Goal: Information Seeking & Learning: Learn about a topic

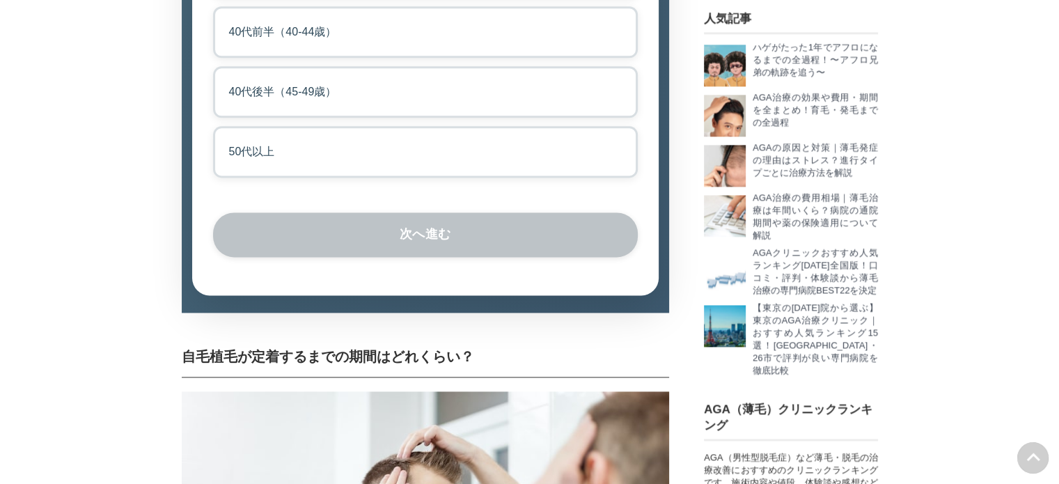
scroll to position [1741, 0]
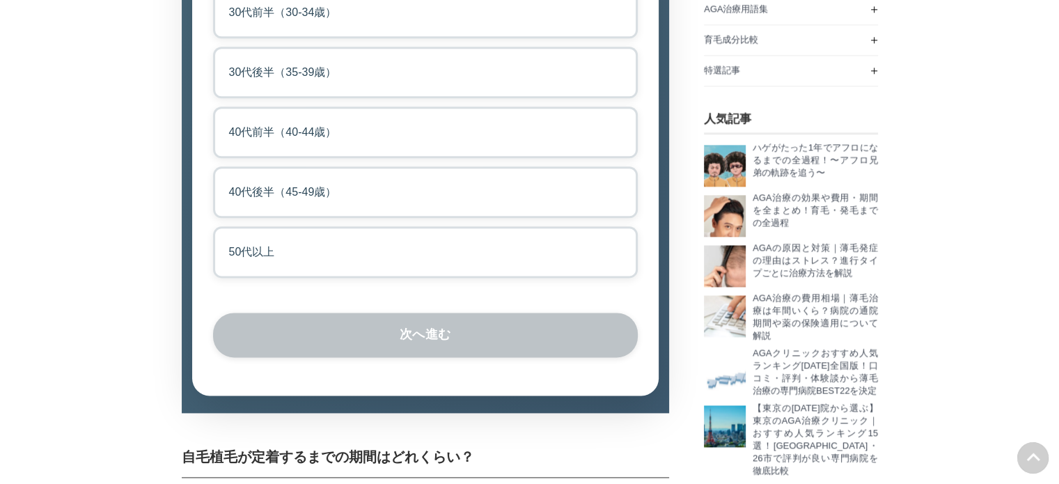
click at [315, 218] on label "40代後半（45-49歳）" at bounding box center [425, 192] width 425 height 52
click at [222, 175] on input "40代後半（45-49歳）" at bounding box center [217, 170] width 9 height 9
radio input "true"
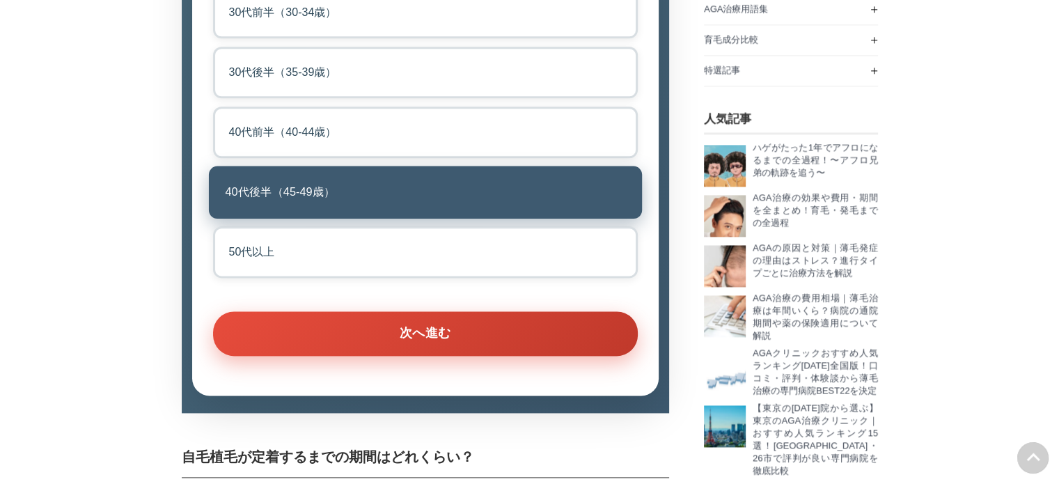
click at [480, 356] on button "次へ進む" at bounding box center [425, 333] width 425 height 45
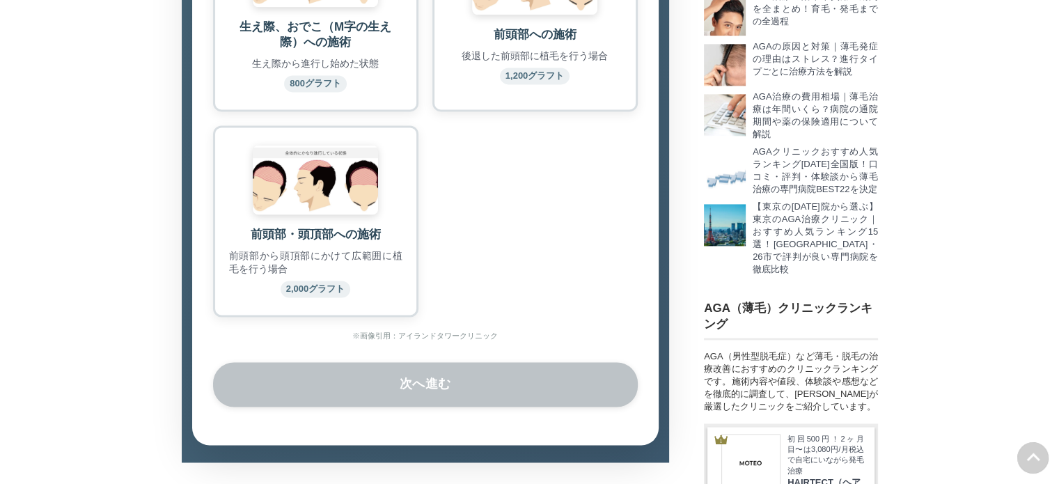
scroll to position [2006, 0]
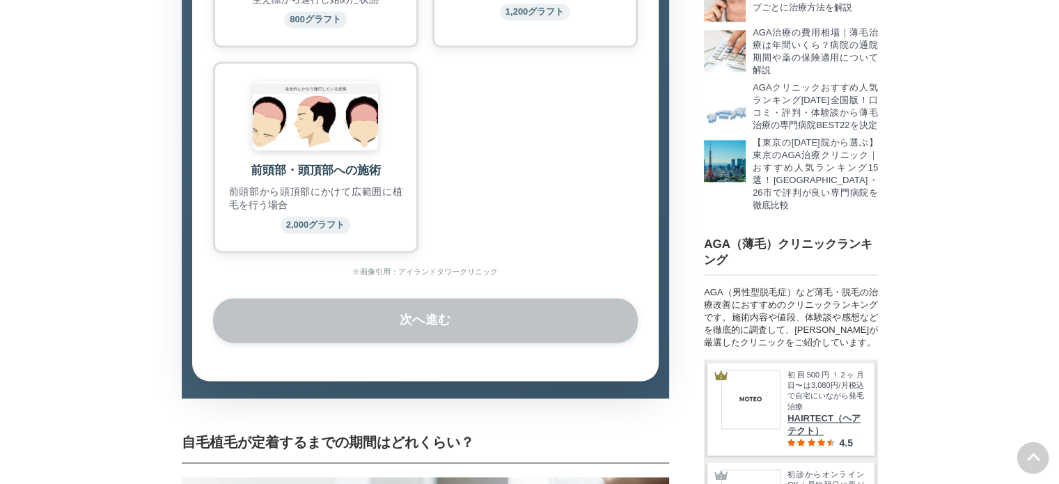
click at [329, 240] on div "前頭部・頭頂部への施術 前頭部から頭頂部にかけて広範囲に植毛を行う場合 2,000グラフト" at bounding box center [315, 156] width 205 height 191
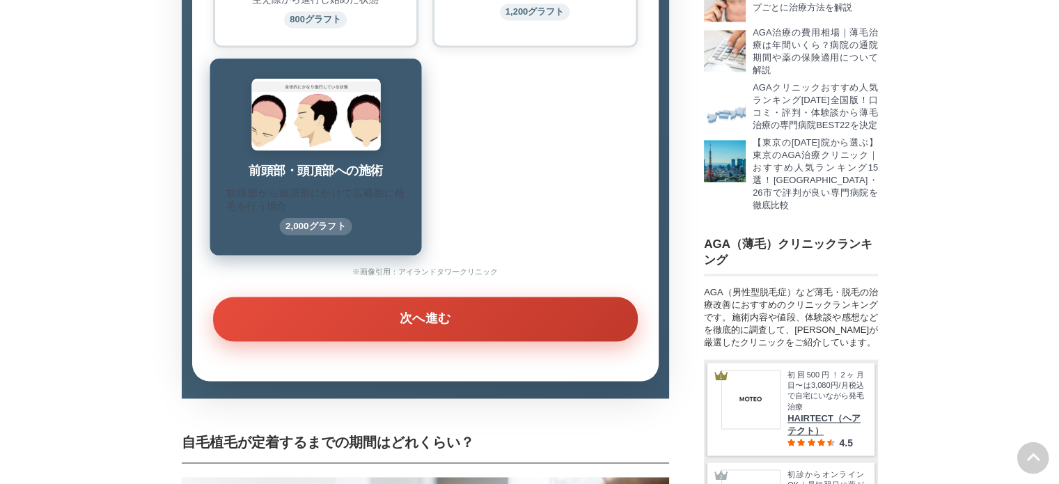
click at [457, 341] on button "次へ進む" at bounding box center [425, 319] width 425 height 45
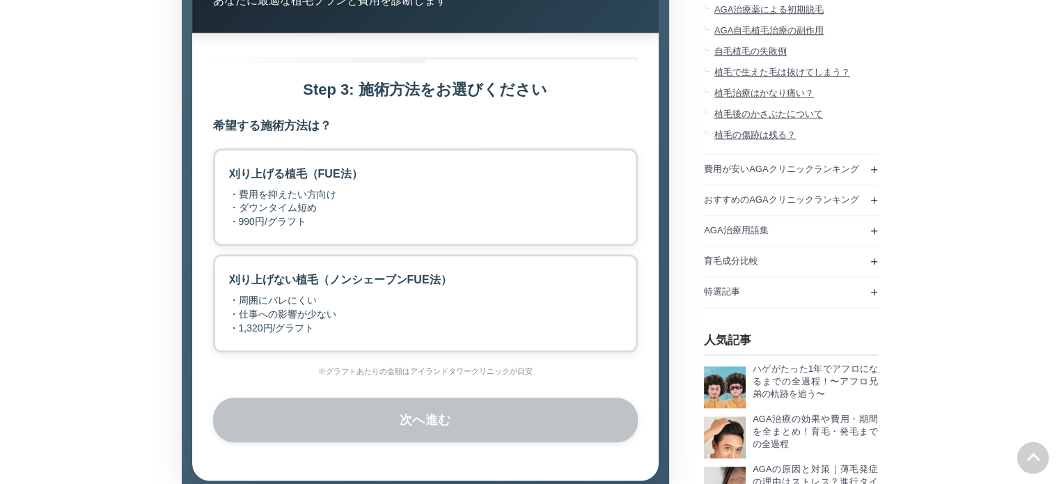
scroll to position [1518, 0]
click at [401, 247] on label "刈り上げる植毛（FUE法） ・費用を抑えたい方向け ・ダウンタイム短め ・990円/グラフト" at bounding box center [425, 198] width 425 height 98
click at [222, 158] on input "刈り上げる植毛（FUE法） ・費用を抑えたい方向け ・ダウンタイム短め ・990円/グラフト" at bounding box center [217, 153] width 9 height 9
radio input "true"
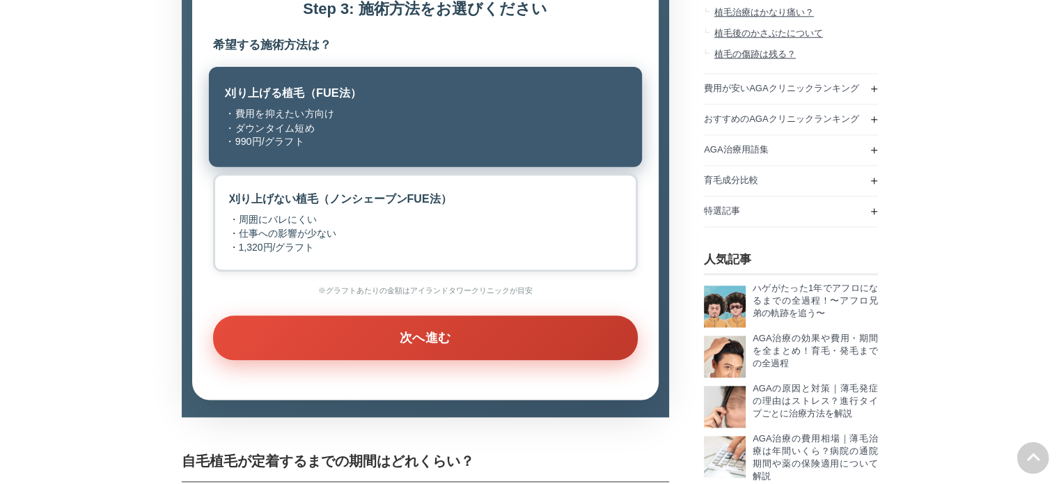
scroll to position [1727, 0]
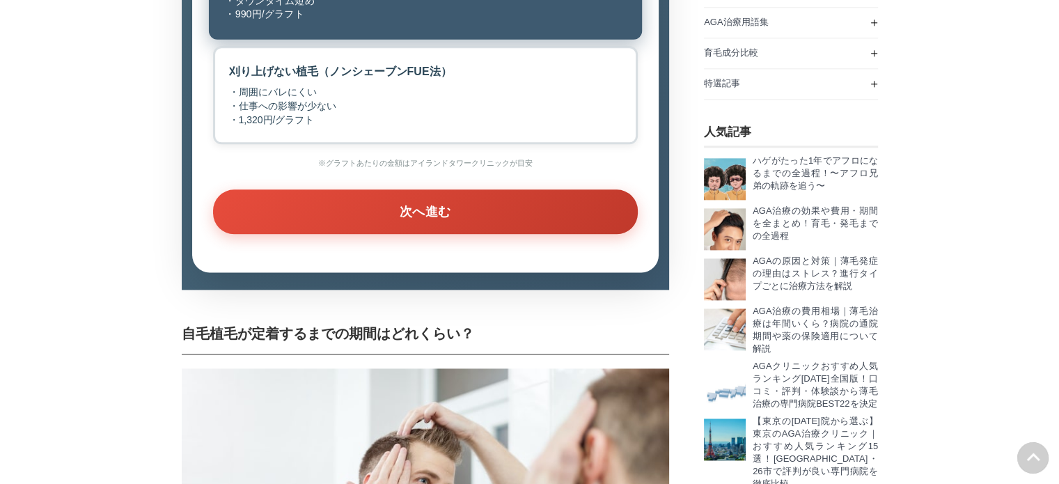
click at [471, 272] on div "Step 1: 年齢をお選びください あなたの年齢層は？ 20代（20-29歳） 30代前半（30-34歳） 30代後半（35-39歳） 40代前半（40-4…" at bounding box center [425, 49] width 466 height 448
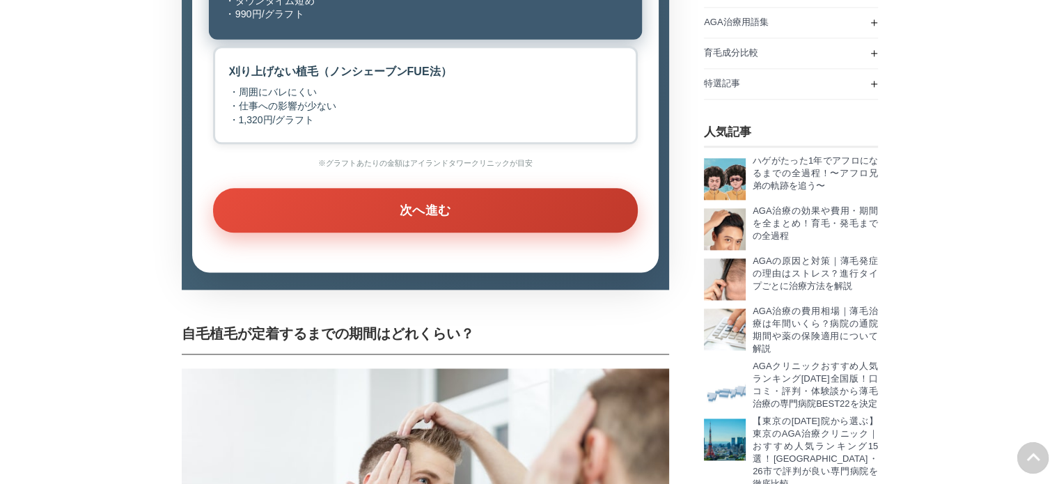
click at [471, 233] on button "次へ進む" at bounding box center [425, 210] width 425 height 45
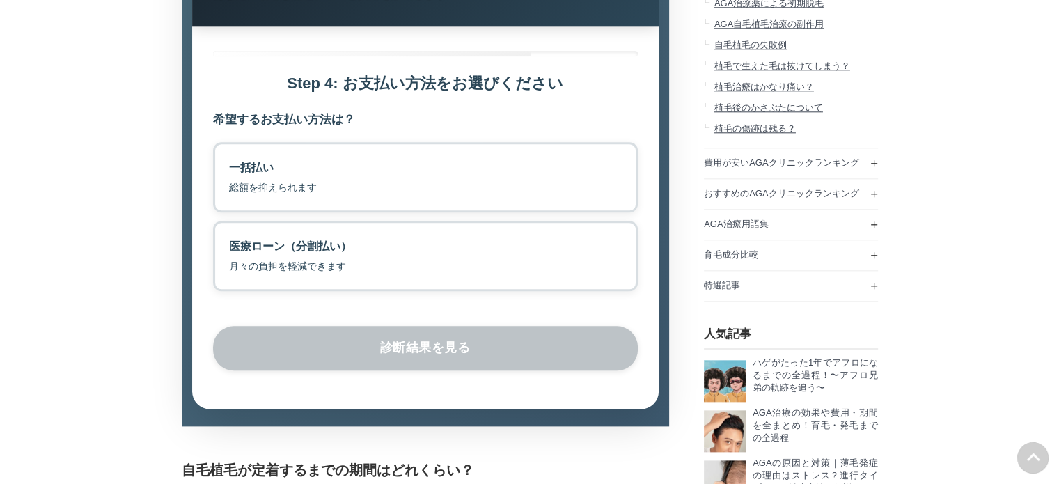
scroll to position [1518, 0]
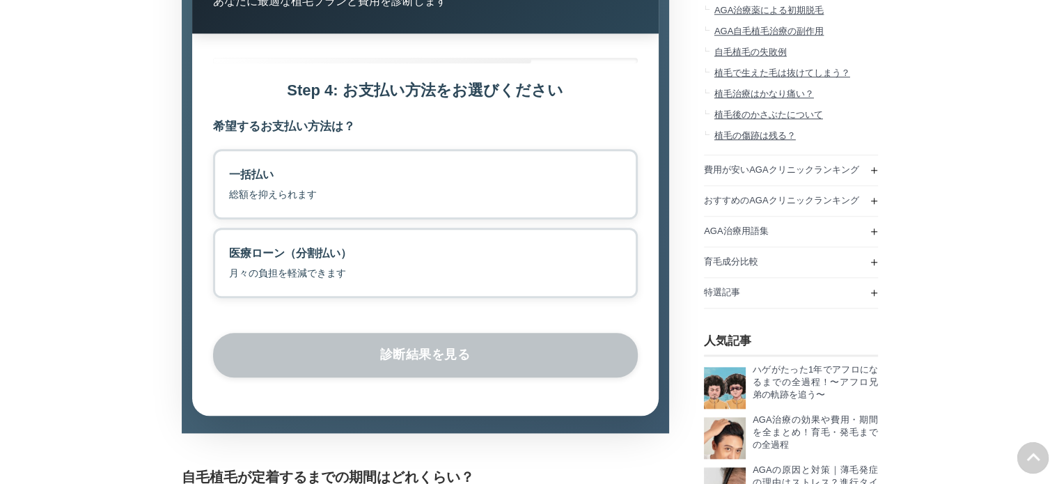
click at [462, 219] on label "一括払い 総額を抑えられます" at bounding box center [425, 184] width 425 height 70
click at [222, 158] on input "一括払い 総額を抑えられます" at bounding box center [217, 153] width 9 height 9
radio input "true"
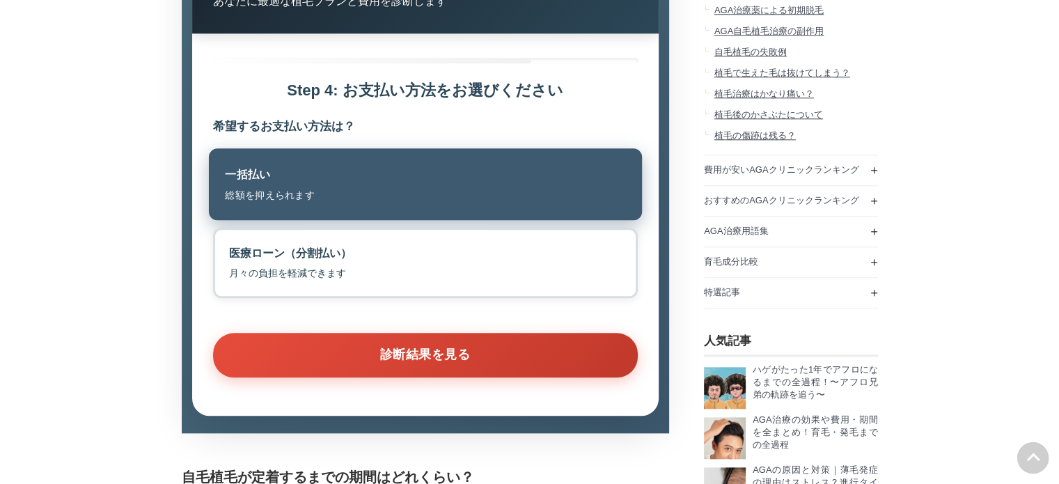
click at [480, 377] on button "診断結果を見る" at bounding box center [425, 355] width 425 height 45
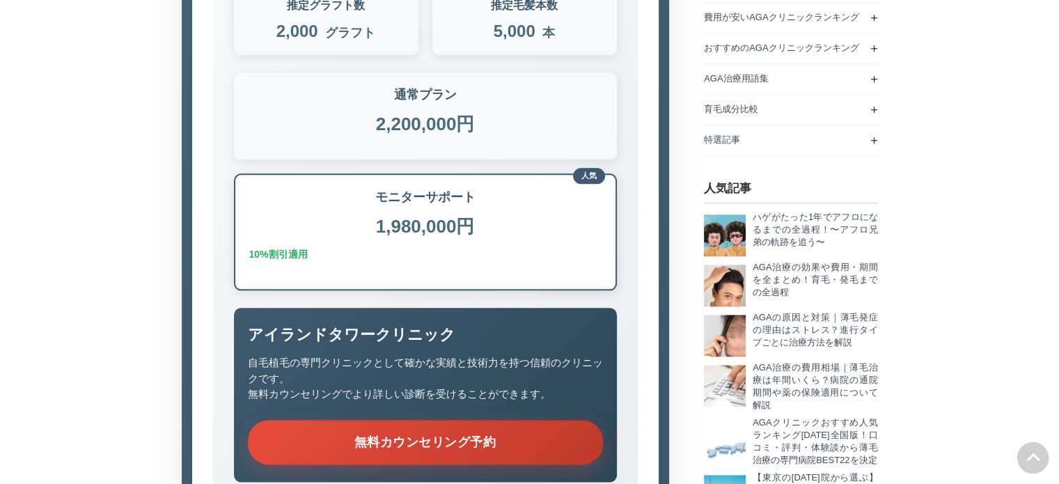
scroll to position [0, 0]
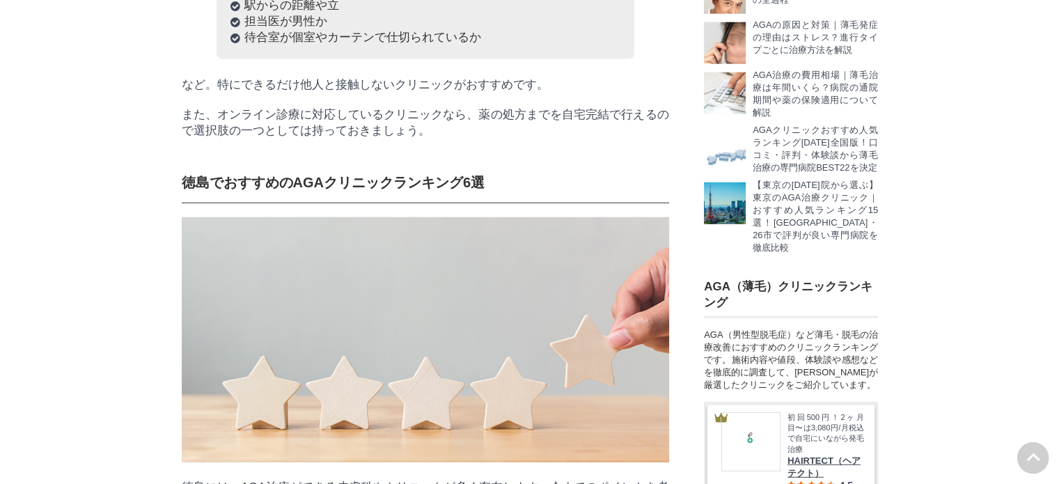
scroll to position [3969, 0]
